Goal: Check status: Check status

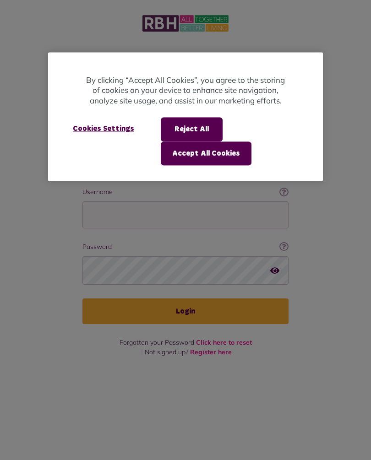
click at [232, 157] on button "Accept All Cookies" at bounding box center [206, 153] width 91 height 24
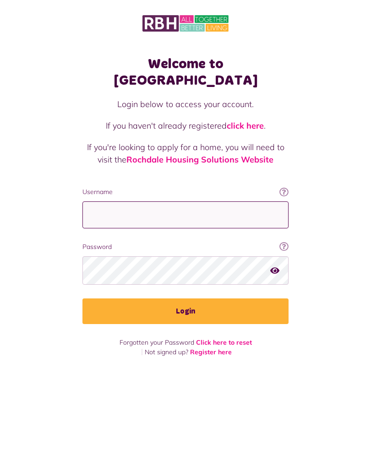
click at [133, 201] on input "Username" at bounding box center [185, 214] width 206 height 27
type input "**********"
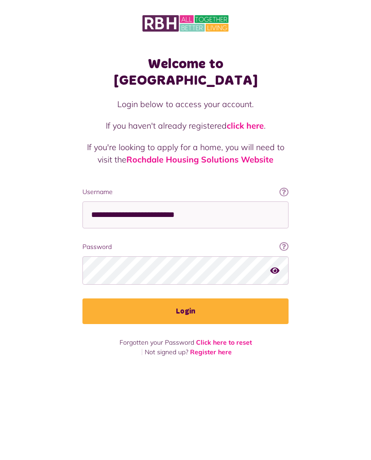
click at [207, 298] on button "Login" at bounding box center [185, 311] width 206 height 26
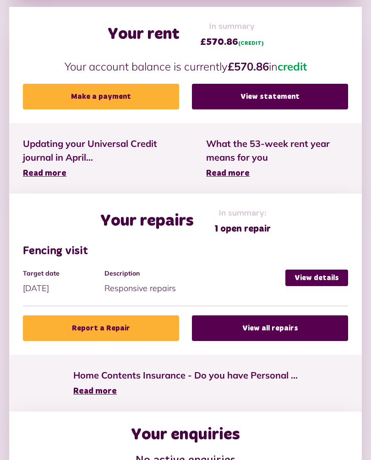
scroll to position [316, 0]
click at [315, 283] on link "View details" at bounding box center [316, 277] width 63 height 16
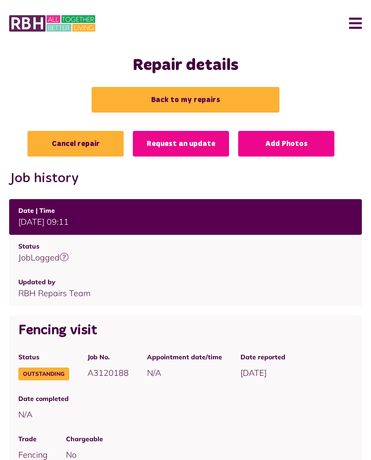
click at [194, 143] on link "Request an update" at bounding box center [181, 144] width 96 height 26
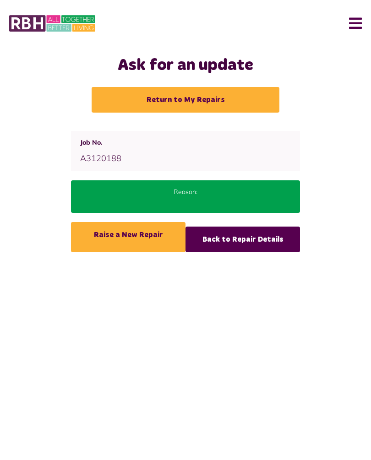
click at [200, 104] on link "Return to My Repairs" at bounding box center [185, 100] width 188 height 26
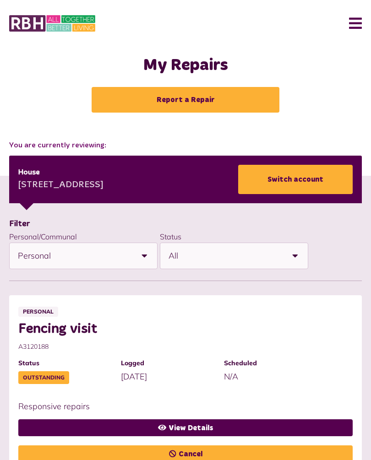
click at [358, 22] on button "Menu" at bounding box center [352, 23] width 20 height 28
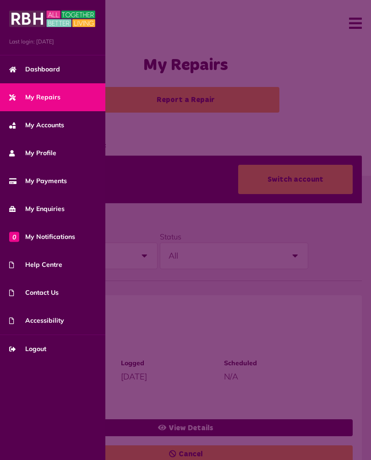
click at [40, 349] on span "Logout" at bounding box center [27, 349] width 37 height 10
